Goal: Transaction & Acquisition: Purchase product/service

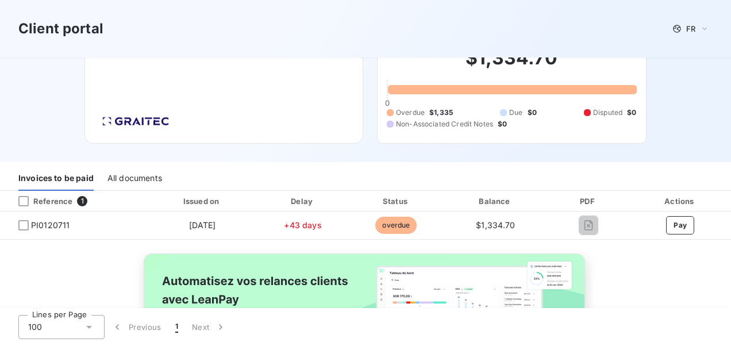
scroll to position [57, 0]
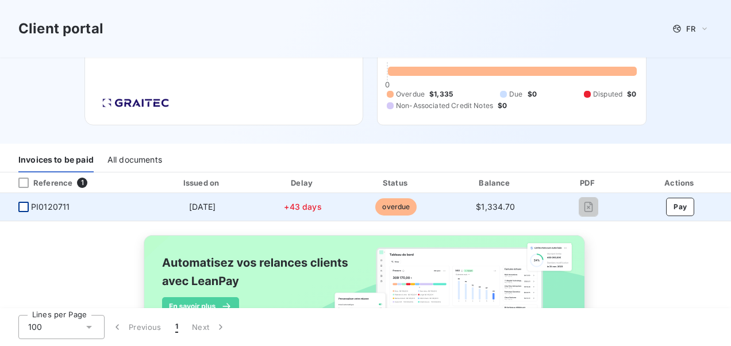
click at [22, 205] on div at bounding box center [23, 207] width 10 height 10
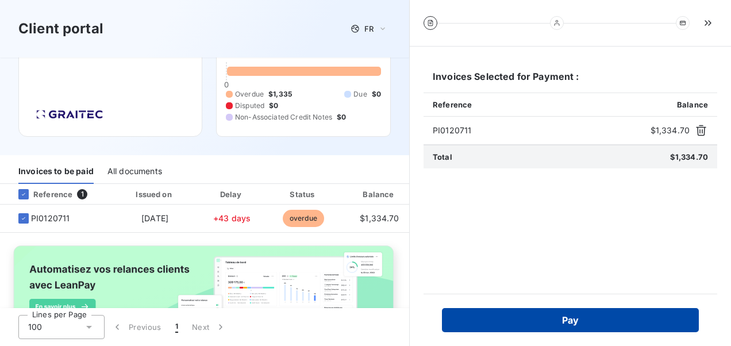
click at [579, 317] on button "Pay" at bounding box center [570, 320] width 257 height 24
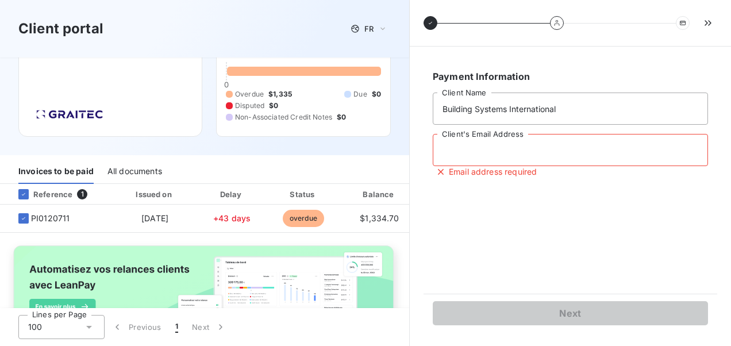
click at [467, 148] on input "Client's Email Address" at bounding box center [570, 150] width 275 height 32
type input "[PERSON_NAME][EMAIL_ADDRESS][DOMAIN_NAME]"
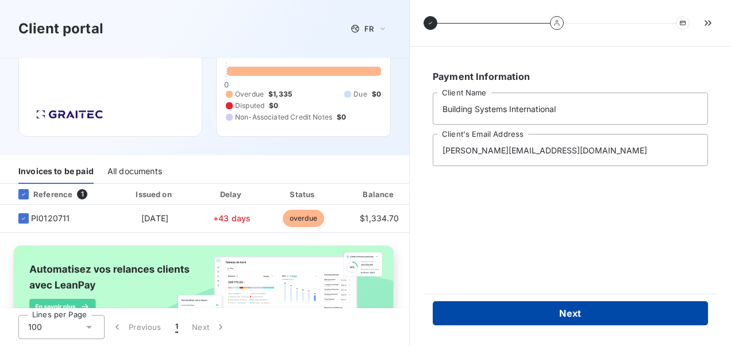
click at [569, 308] on button "Next" at bounding box center [570, 313] width 275 height 24
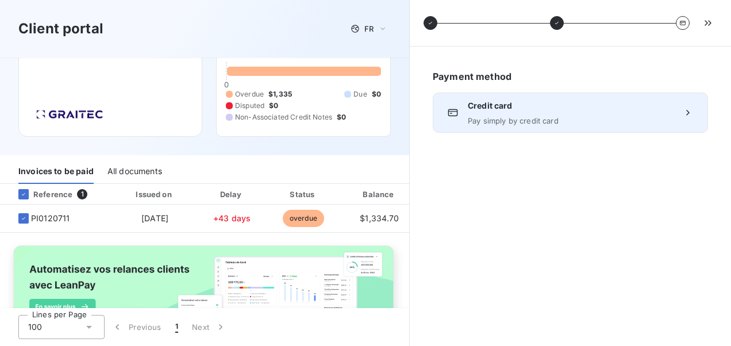
click at [519, 114] on div "Credit card Pay simply by credit card" at bounding box center [570, 112] width 205 height 25
